Goal: Task Accomplishment & Management: Manage account settings

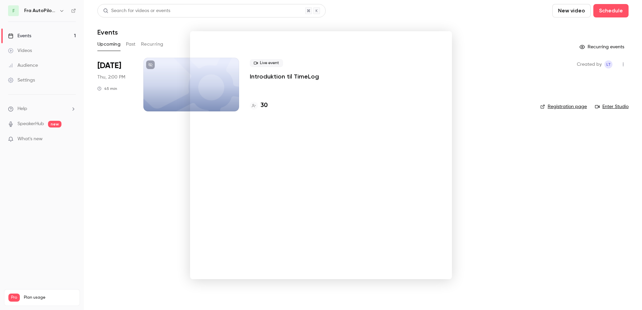
click at [46, 207] on div at bounding box center [321, 155] width 642 height 310
click at [261, 104] on h4 "30" at bounding box center [264, 105] width 7 height 9
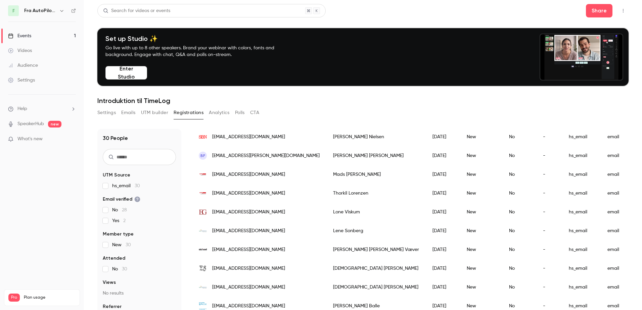
scroll to position [66, 0]
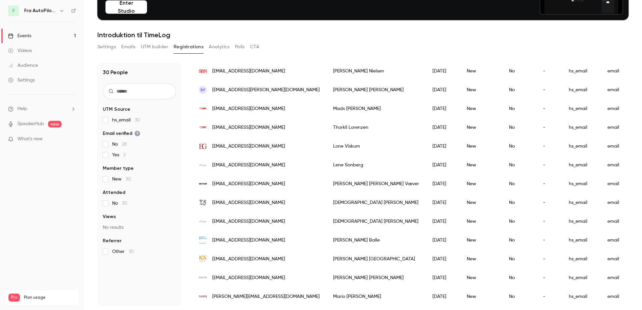
click at [25, 47] on div "Videos" at bounding box center [20, 50] width 24 height 7
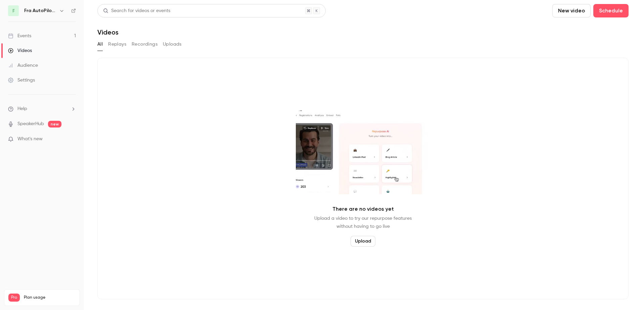
click at [26, 64] on div "Audience" at bounding box center [23, 65] width 30 height 7
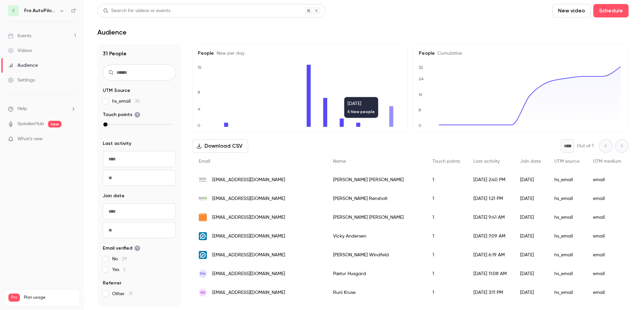
click at [393, 122] on icon "0 4 8 15" at bounding box center [299, 96] width 202 height 62
click at [392, 122] on icon at bounding box center [391, 116] width 4 height 21
drag, startPoint x: 390, startPoint y: 114, endPoint x: 379, endPoint y: 135, distance: 24.3
click at [379, 135] on div "People New per day 0 4 8 15 People Cumulative 0 8 16 24 32 Download CSV * Out o…" at bounding box center [410, 175] width 436 height 262
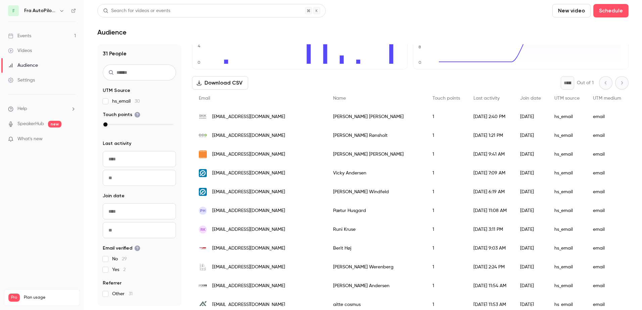
scroll to position [67, 0]
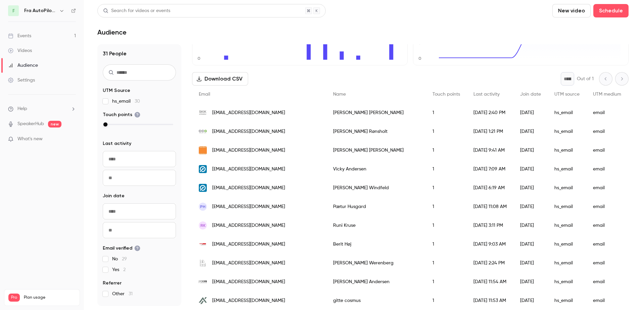
click at [326, 148] on div "Alex Weinreich" at bounding box center [375, 150] width 99 height 19
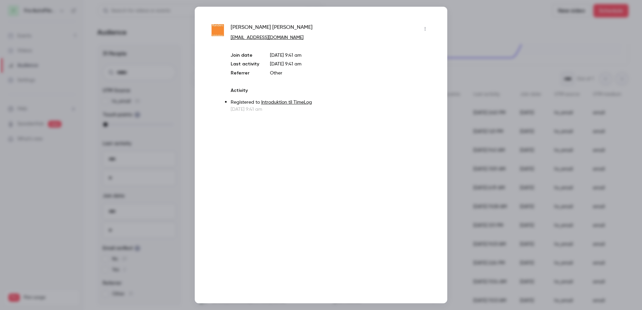
click at [485, 72] on div at bounding box center [321, 155] width 642 height 310
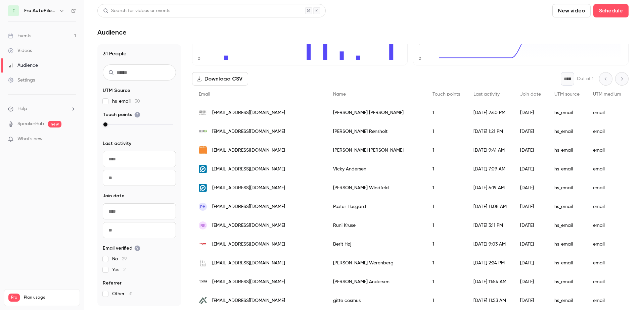
click at [233, 169] on span "[EMAIL_ADDRESS][DOMAIN_NAME]" at bounding box center [248, 169] width 73 height 7
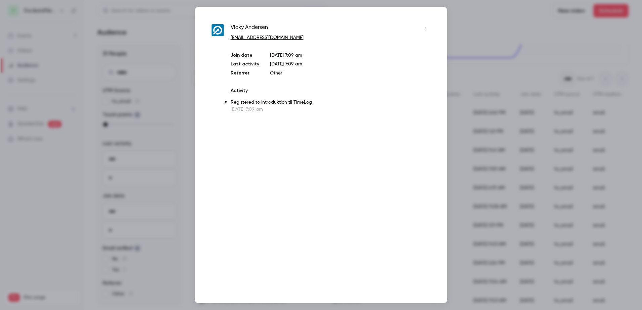
click at [476, 75] on div at bounding box center [321, 155] width 642 height 310
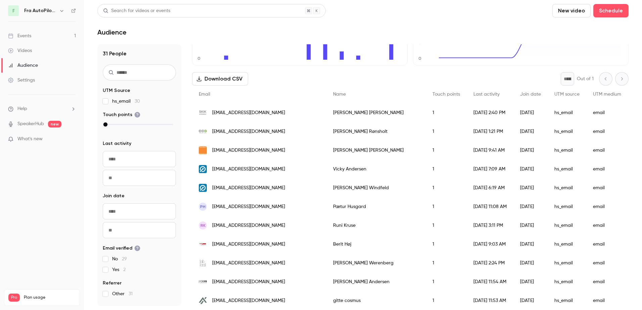
click at [201, 185] on img "People list" at bounding box center [203, 188] width 8 height 8
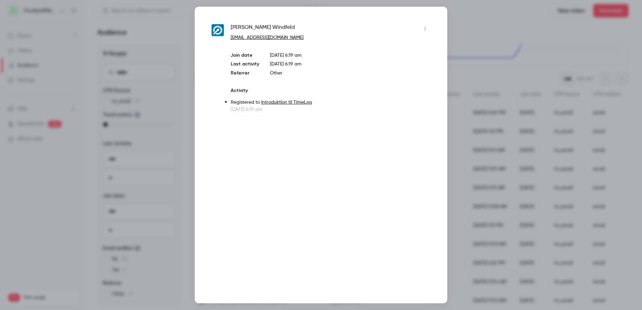
click at [487, 67] on div at bounding box center [321, 155] width 642 height 310
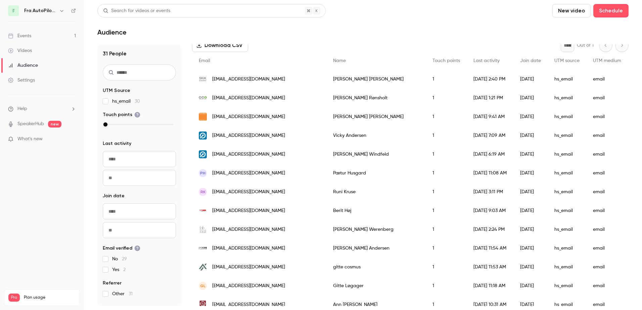
scroll to position [0, 0]
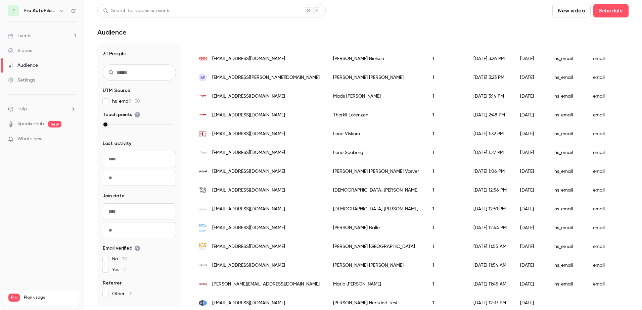
scroll to position [453, 0]
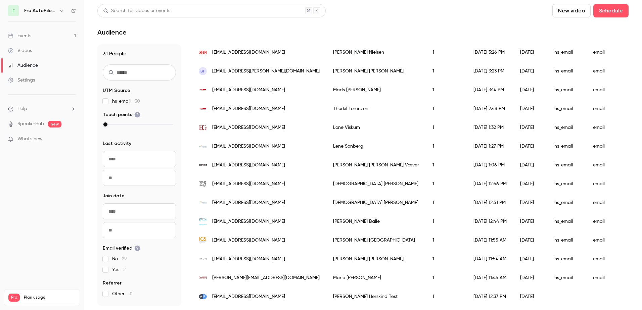
click at [47, 10] on h6 "Fra AutoPilot til TimeLog" at bounding box center [40, 10] width 32 height 7
click at [63, 10] on icon "button" at bounding box center [61, 10] width 5 height 5
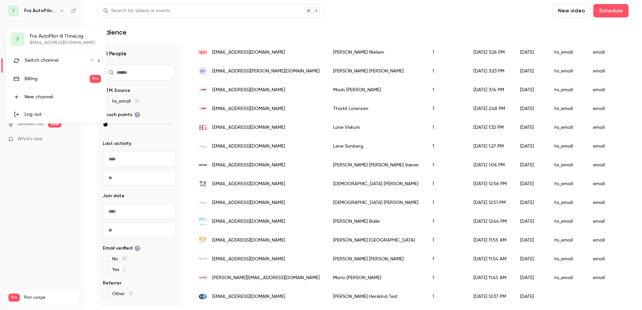
click at [47, 36] on div "F Fra AutoPilot til TimeLog [EMAIL_ADDRESS][DOMAIN_NAME] Switch channel 4 Billi…" at bounding box center [56, 75] width 101 height 96
click at [27, 192] on div at bounding box center [321, 155] width 642 height 310
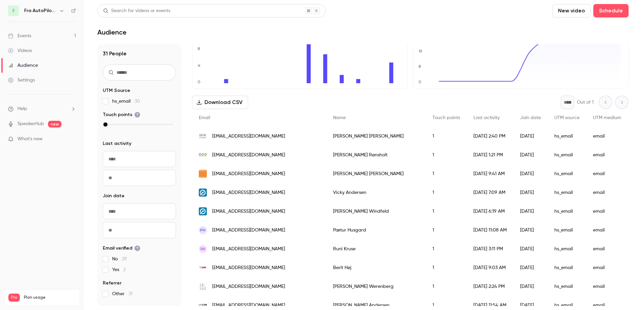
scroll to position [0, 0]
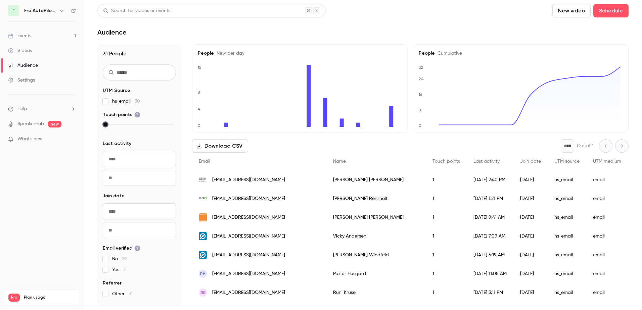
drag, startPoint x: 105, startPoint y: 125, endPoint x: 147, endPoint y: 128, distance: 42.0
click at [147, 128] on div at bounding box center [139, 127] width 73 height 11
click at [23, 36] on div "Events" at bounding box center [19, 36] width 23 height 7
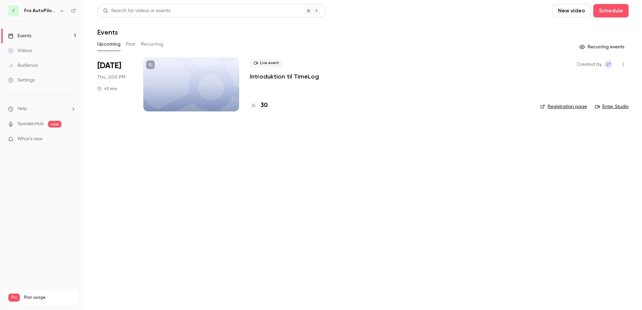
click at [168, 73] on div at bounding box center [191, 85] width 96 height 54
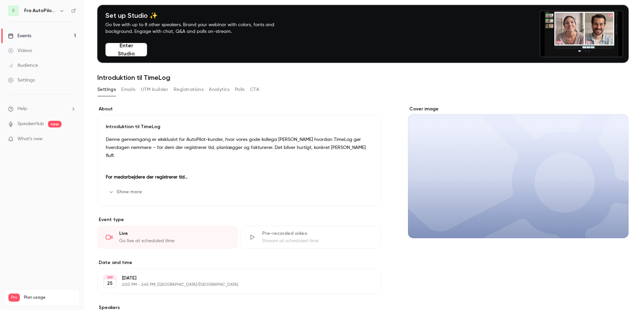
scroll to position [22, 0]
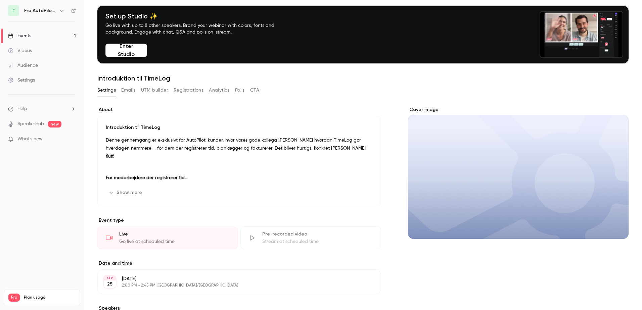
click at [115, 194] on button "Show more" at bounding box center [126, 192] width 40 height 11
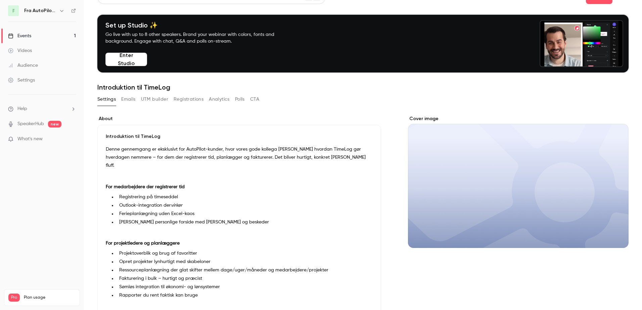
scroll to position [0, 0]
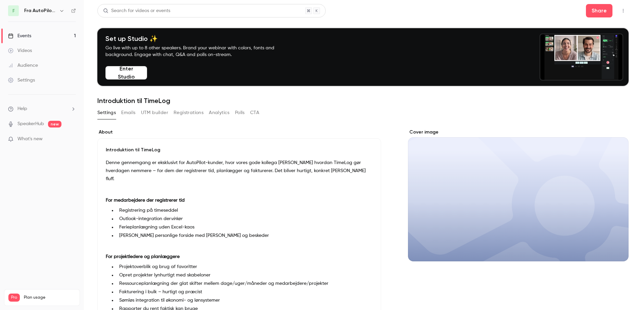
click at [155, 112] on button "UTM builder" at bounding box center [154, 112] width 27 height 11
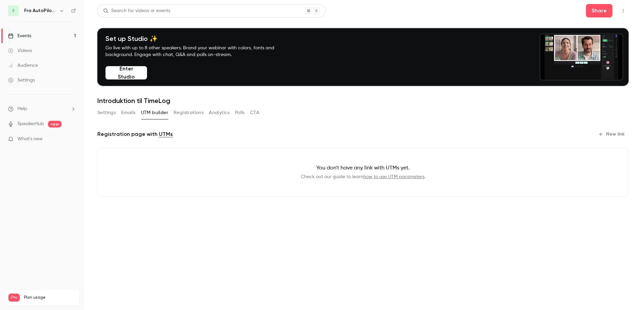
click at [125, 113] on button "Emails" at bounding box center [128, 112] width 14 height 11
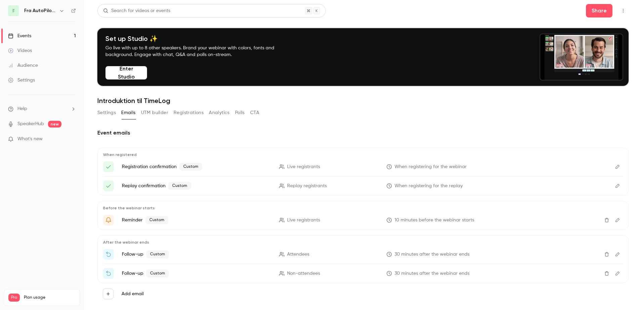
click at [191, 115] on button "Registrations" at bounding box center [189, 112] width 30 height 11
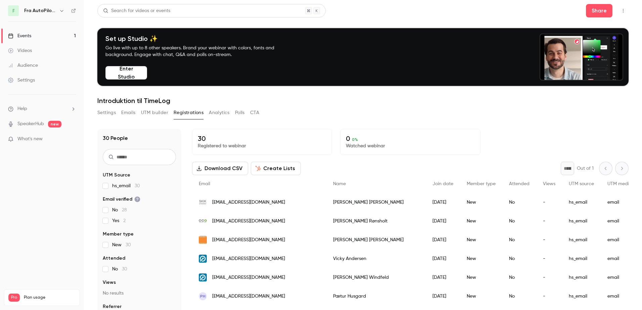
click at [155, 114] on button "UTM builder" at bounding box center [154, 112] width 27 height 11
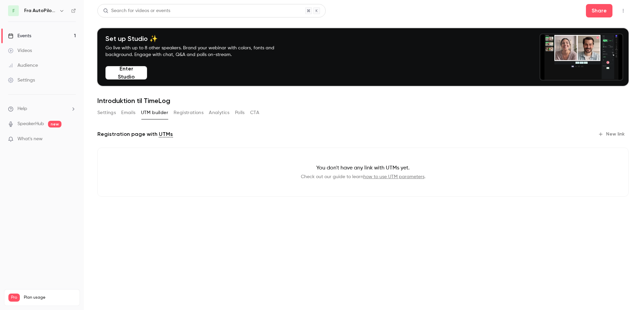
click at [197, 113] on button "Registrations" at bounding box center [189, 112] width 30 height 11
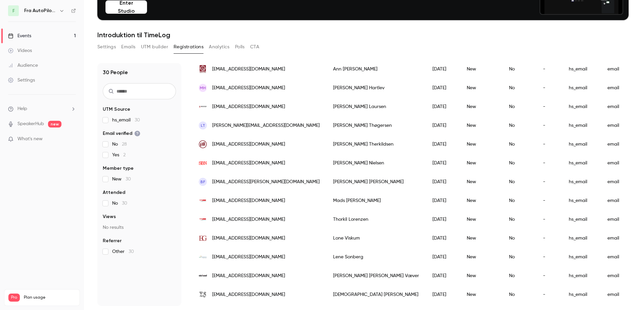
scroll to position [289, 0]
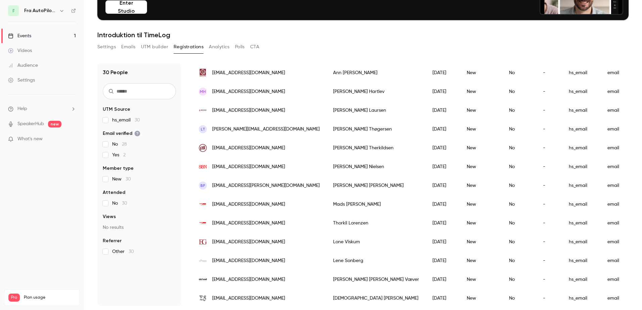
click at [231, 165] on span "[EMAIL_ADDRESS][DOMAIN_NAME]" at bounding box center [248, 166] width 73 height 7
